Goal: Transaction & Acquisition: Download file/media

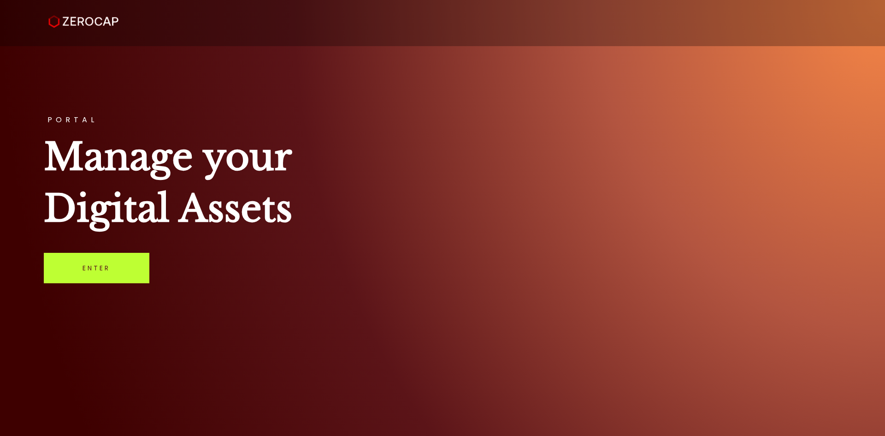
click at [85, 271] on link "Enter" at bounding box center [97, 268] width 106 height 30
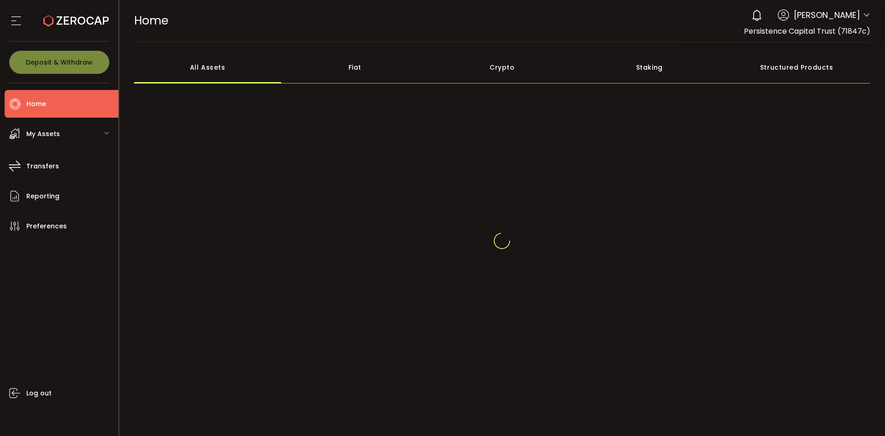
click at [799, 157] on div at bounding box center [502, 240] width 737 height 221
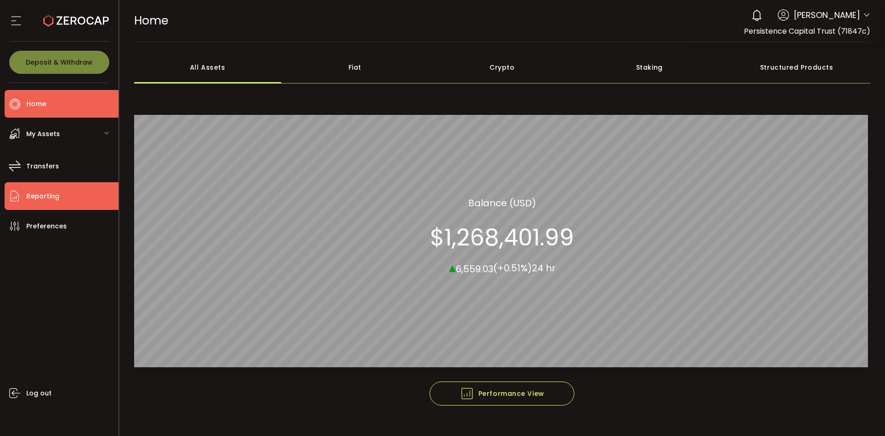
click at [42, 201] on span "Reporting" at bounding box center [42, 196] width 33 height 13
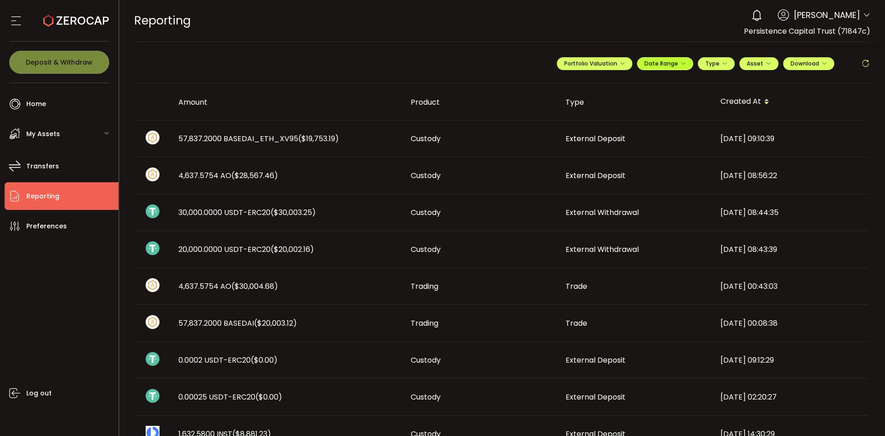
click at [675, 63] on span "Date Range" at bounding box center [666, 63] width 42 height 8
click at [645, 86] on input at bounding box center [640, 82] width 59 height 9
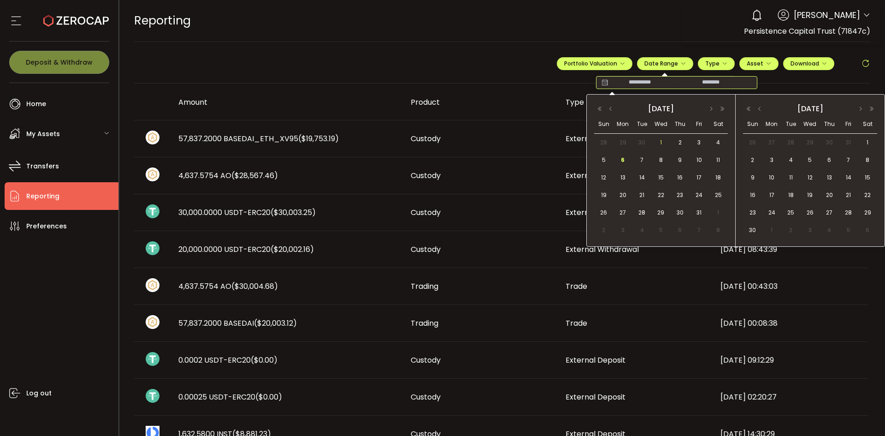
click at [657, 142] on span "1" at bounding box center [661, 142] width 11 height 11
click at [623, 161] on span "6" at bounding box center [622, 159] width 11 height 11
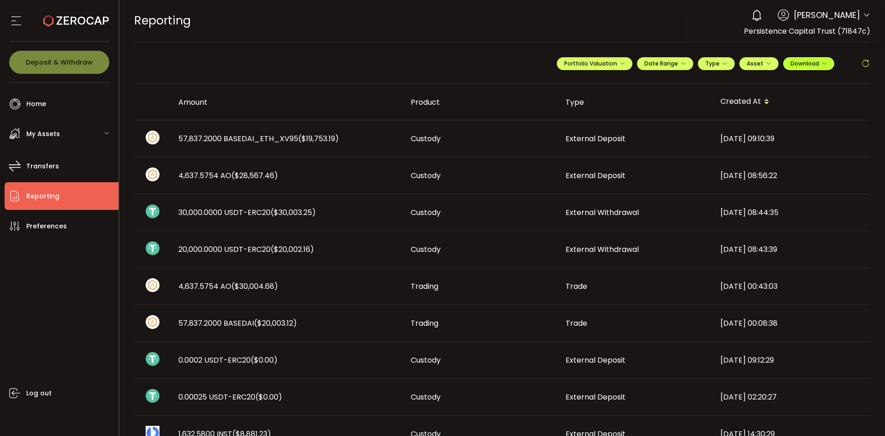
click at [818, 63] on span "Download" at bounding box center [809, 63] width 36 height 8
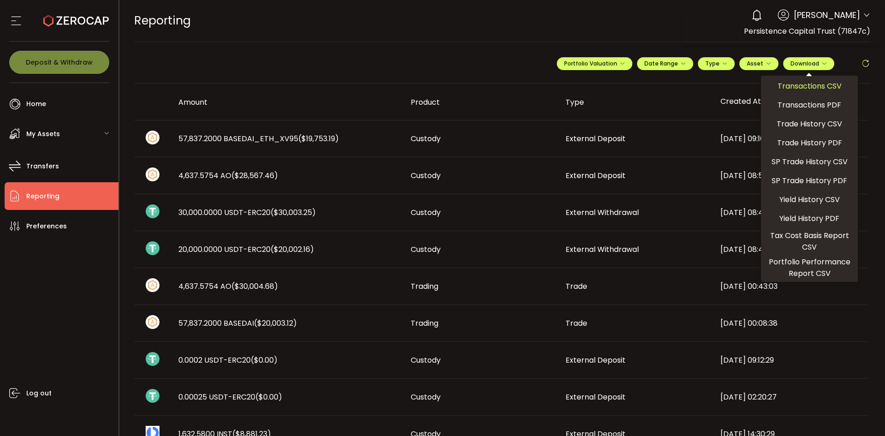
click at [790, 89] on span "Transactions CSV" at bounding box center [810, 86] width 64 height 12
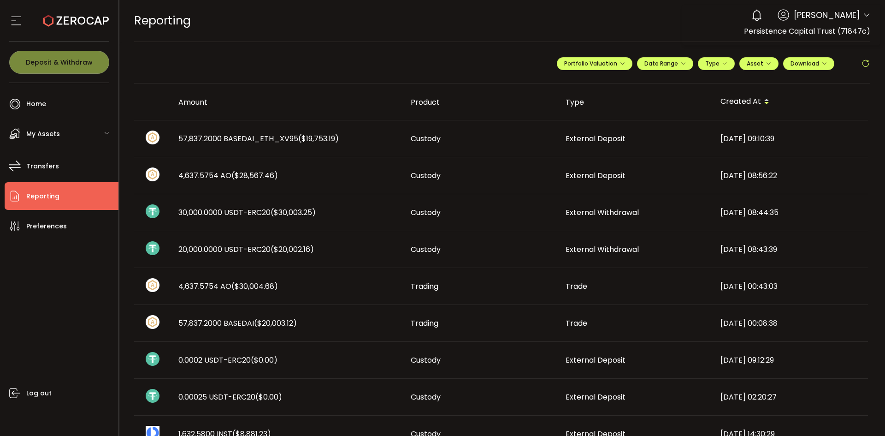
click at [594, 27] on div "REPORTING Buy Power $0.00 USD Reporting Reporting Verify Your Identity 0 Niranj…" at bounding box center [502, 21] width 737 height 42
click at [816, 63] on span "Download" at bounding box center [809, 63] width 36 height 8
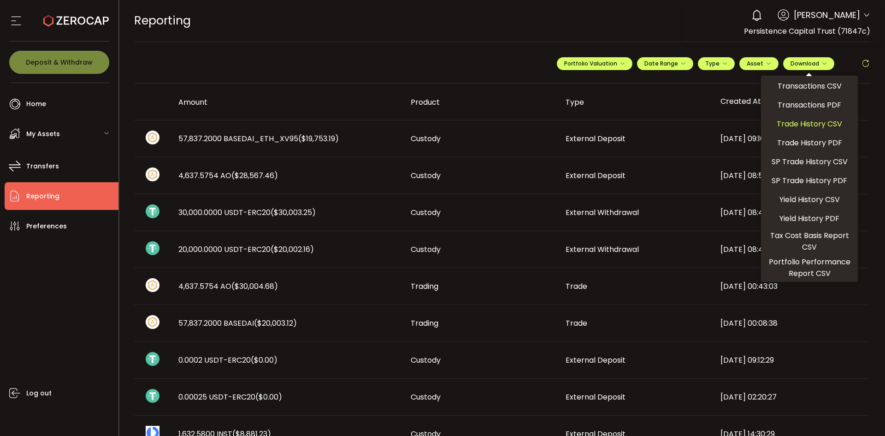
click at [803, 121] on span "Trade History CSV" at bounding box center [809, 124] width 65 height 12
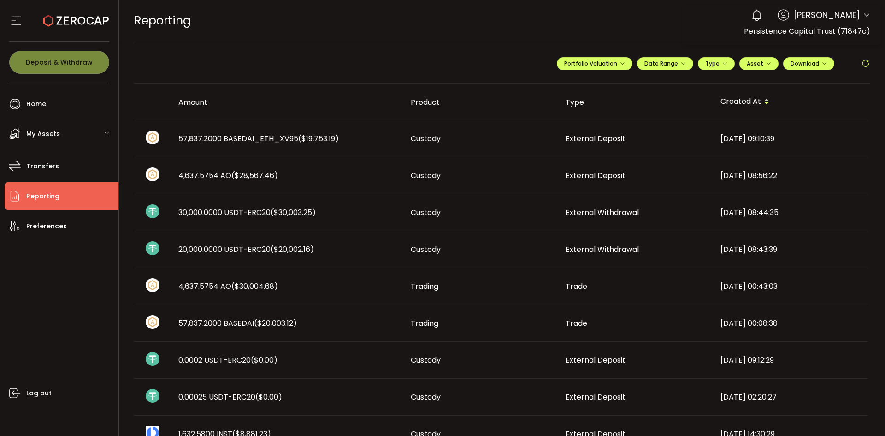
click at [825, 51] on div "**********" at bounding box center [502, 67] width 737 height 32
click at [822, 62] on icon "button" at bounding box center [825, 64] width 6 height 6
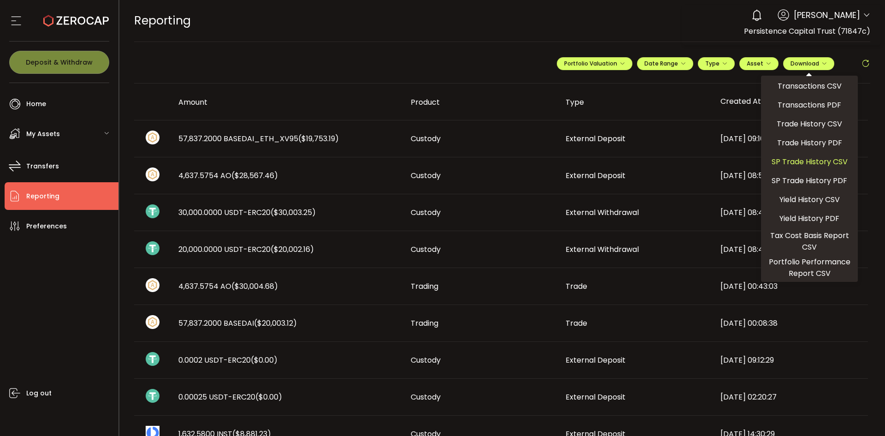
click at [788, 161] on span "SP Trade History CSV" at bounding box center [810, 162] width 76 height 12
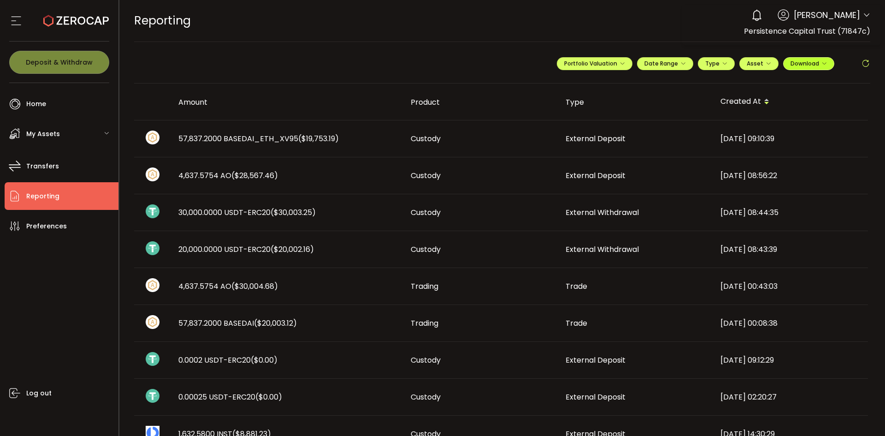
click at [823, 63] on icon "button" at bounding box center [825, 64] width 6 height 6
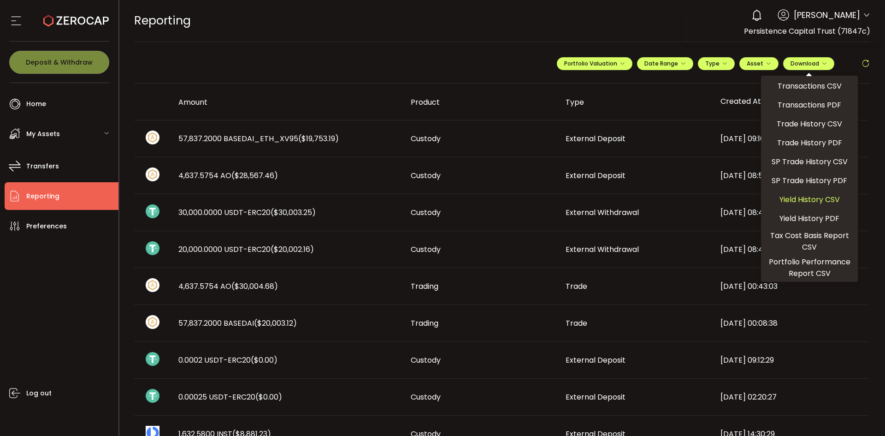
click at [792, 196] on span "Yield History CSV" at bounding box center [810, 200] width 60 height 12
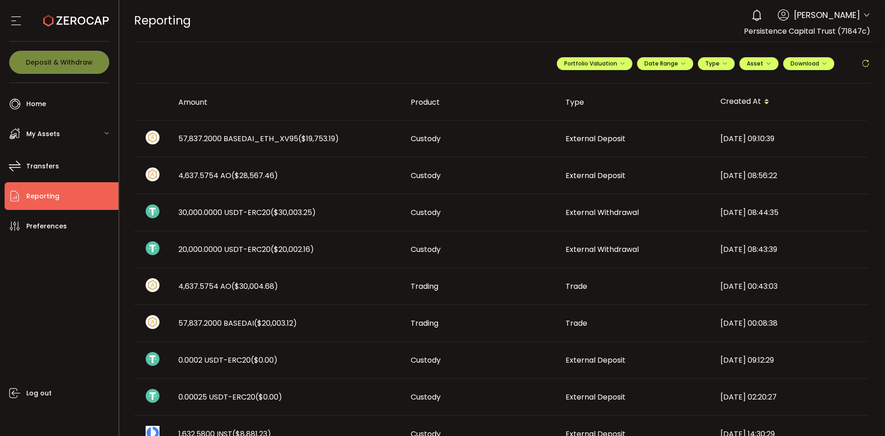
click at [579, 35] on div "REPORTING Buy Power $0.00 USD Reporting Reporting Verify Your Identity 0 Niranj…" at bounding box center [502, 21] width 737 height 42
click at [804, 66] on span "Download" at bounding box center [809, 63] width 36 height 8
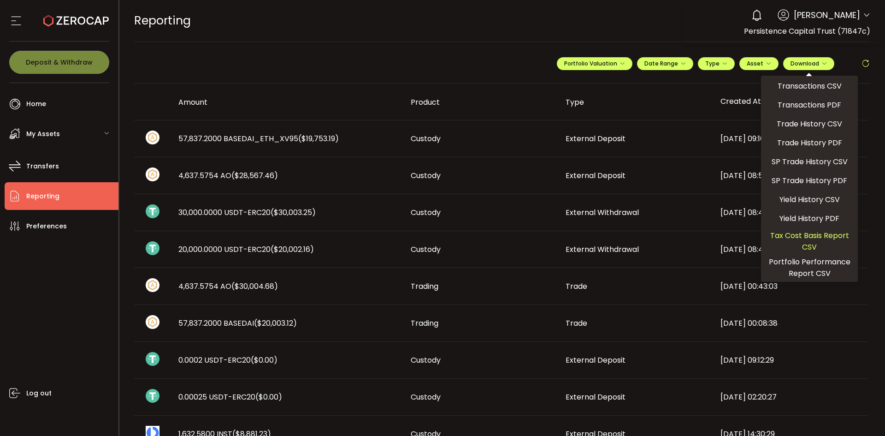
click at [787, 237] on span "Tax Cost Basis Report CSV" at bounding box center [809, 241] width 89 height 23
